Goal: Task Accomplishment & Management: Complete application form

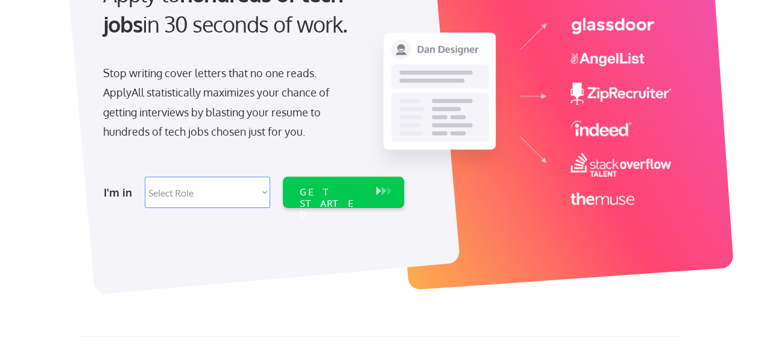
scroll to position [181, 0]
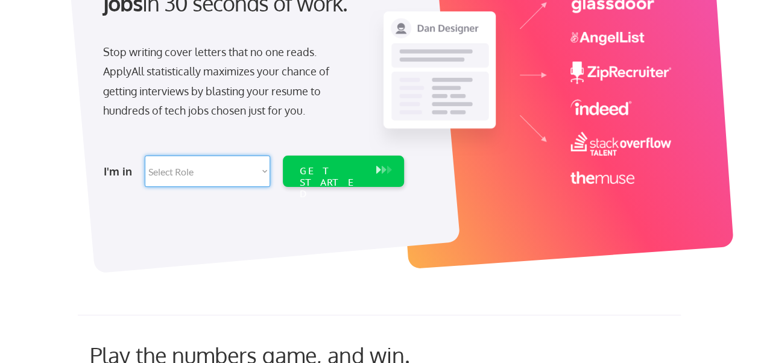
drag, startPoint x: 227, startPoint y: 173, endPoint x: 232, endPoint y: 177, distance: 6.4
click at [227, 173] on select "Select Role Software Engineering Product Management Customer Success Sales UI/U…" at bounding box center [207, 171] width 125 height 31
select select ""data_science___analytics""
click at [145, 156] on select "Select Role Software Engineering Product Management Customer Success Sales UI/U…" at bounding box center [207, 171] width 125 height 31
select select ""data_science___analytics""
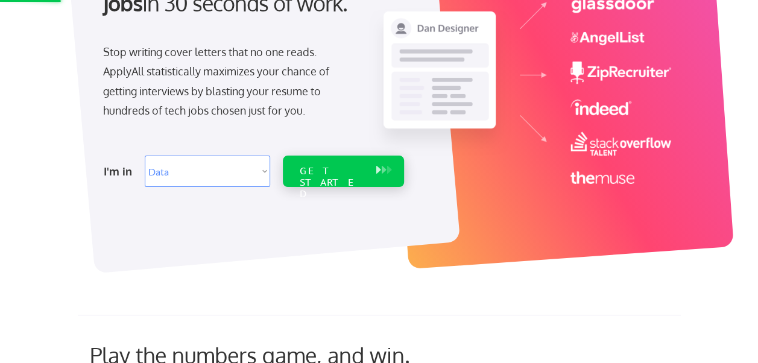
click at [336, 177] on div "GET STARTED" at bounding box center [332, 171] width 77 height 31
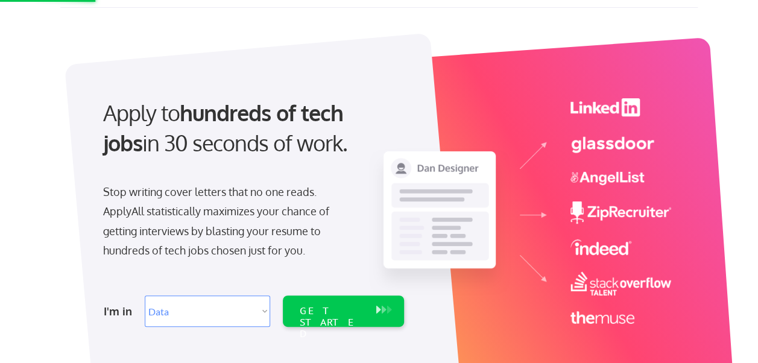
scroll to position [0, 0]
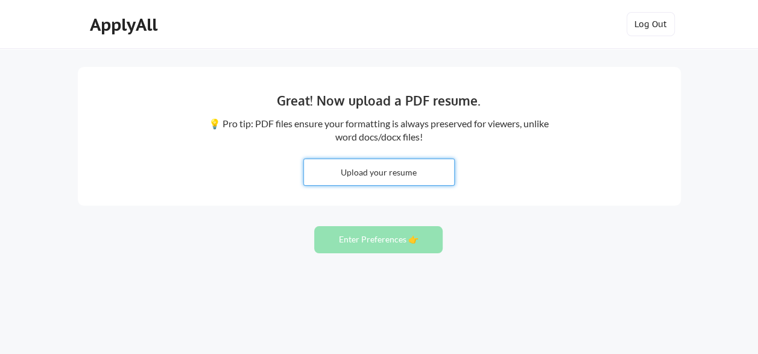
click at [367, 173] on input "file" at bounding box center [379, 172] width 150 height 26
type input "C:\fakepath\[PERSON_NAME] CV.pdf"
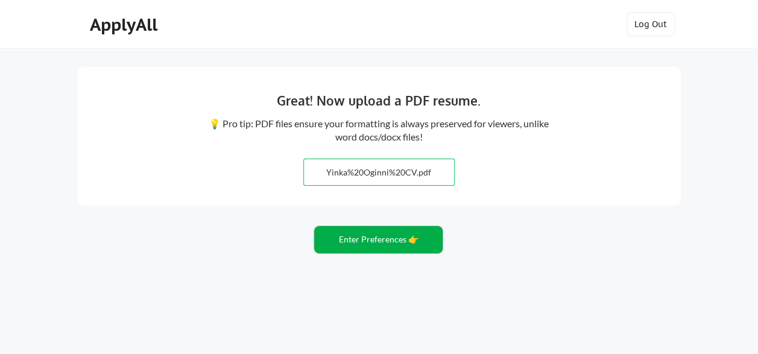
click at [385, 241] on button "Enter Preferences 👉" at bounding box center [378, 239] width 128 height 27
